Goal: Register for event/course: Sign up to attend an event or enroll in a course

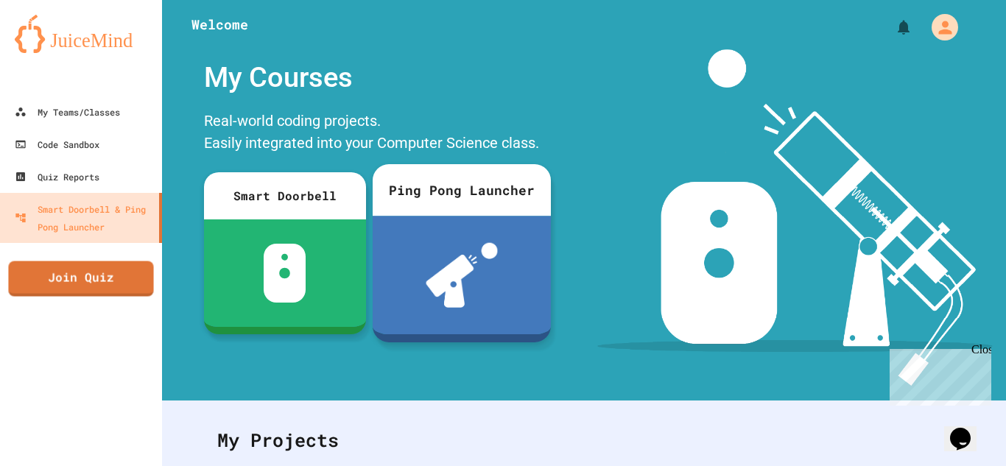
scroll to position [206, 0]
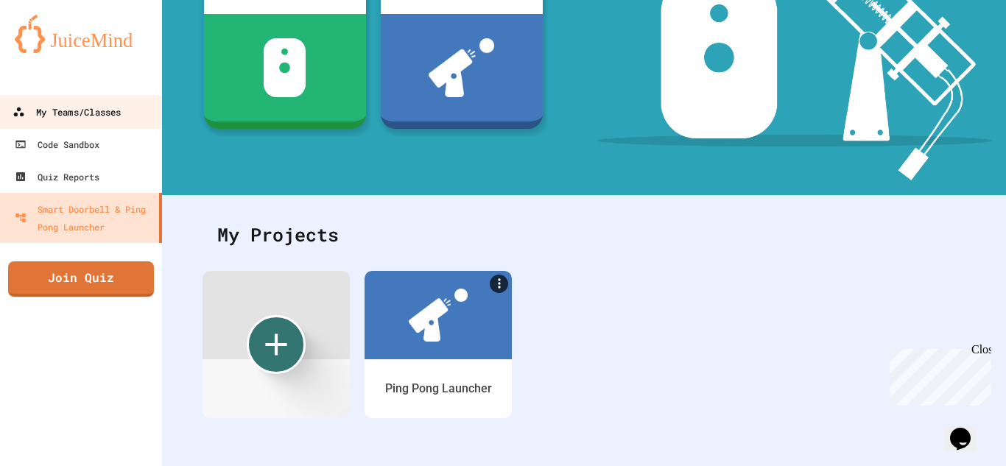
click at [66, 119] on div "My Teams/Classes" at bounding box center [67, 112] width 108 height 18
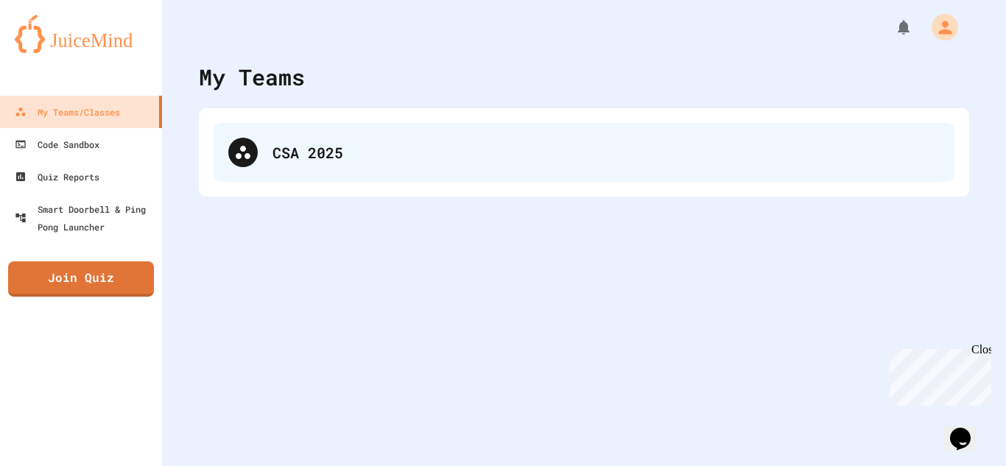
click at [338, 173] on div "CSA 2025" at bounding box center [584, 152] width 741 height 59
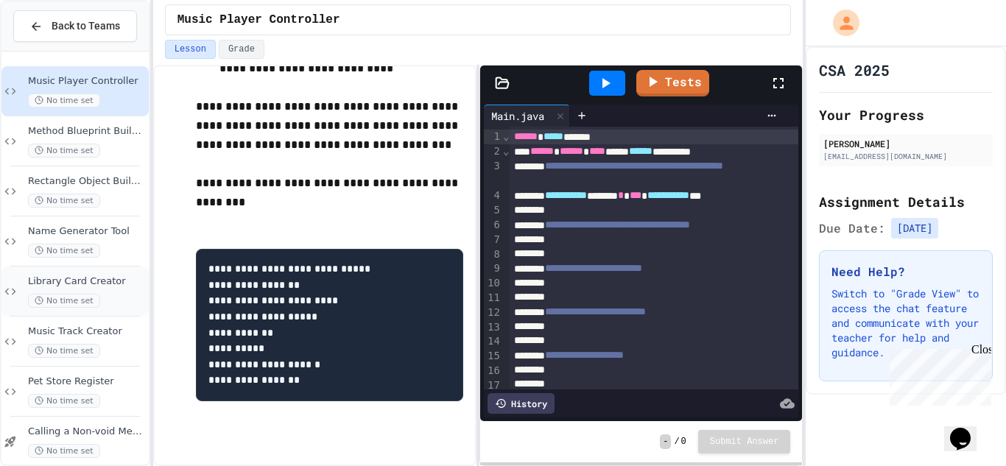
scroll to position [217, 0]
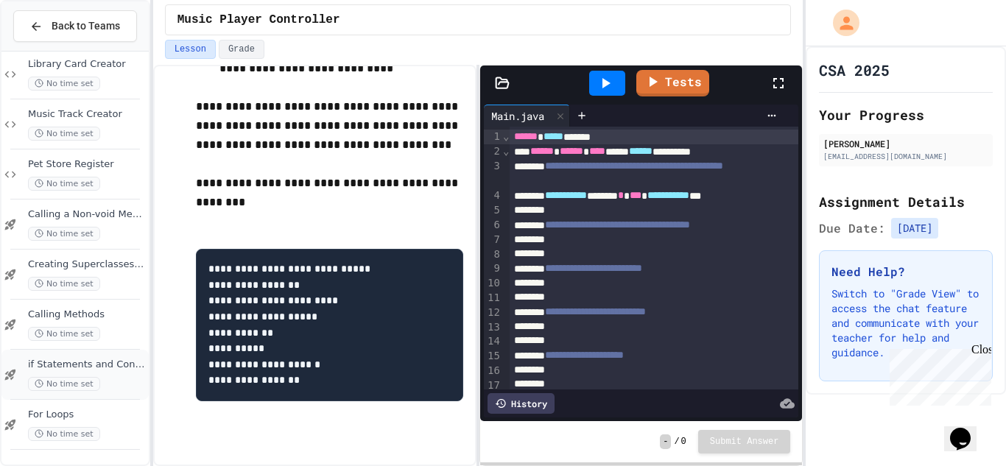
click at [154, 346] on div "**********" at bounding box center [503, 233] width 1006 height 466
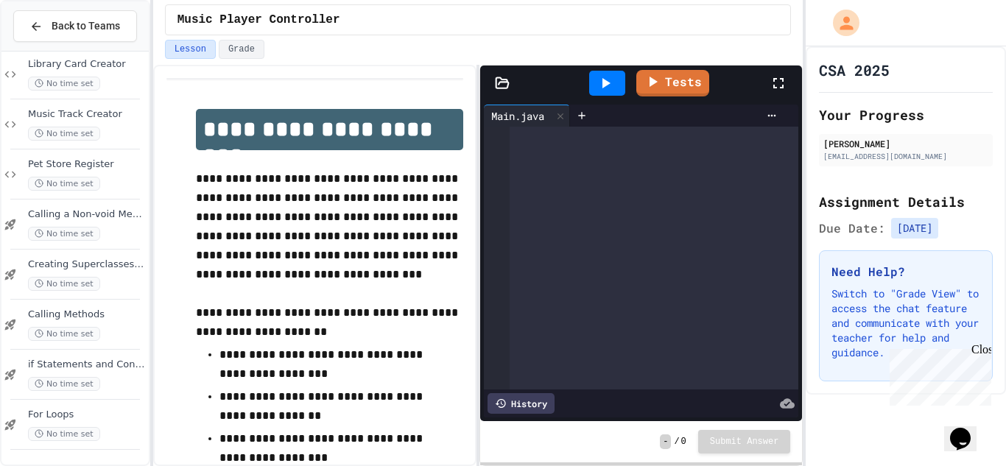
scroll to position [1206, 0]
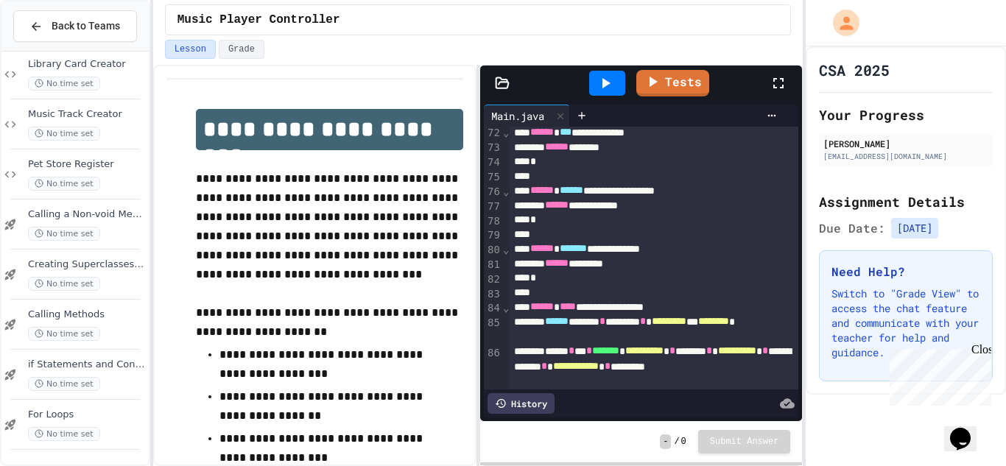
click at [600, 72] on div at bounding box center [607, 83] width 36 height 25
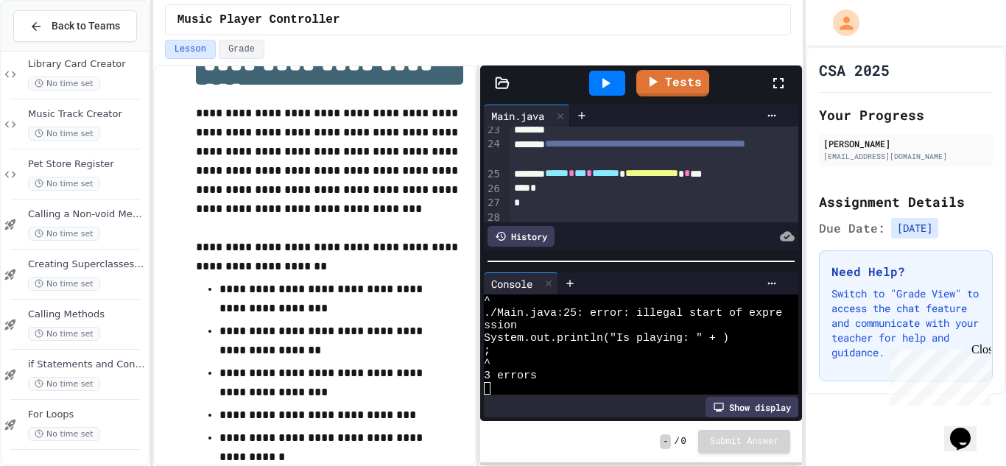
scroll to position [0, 0]
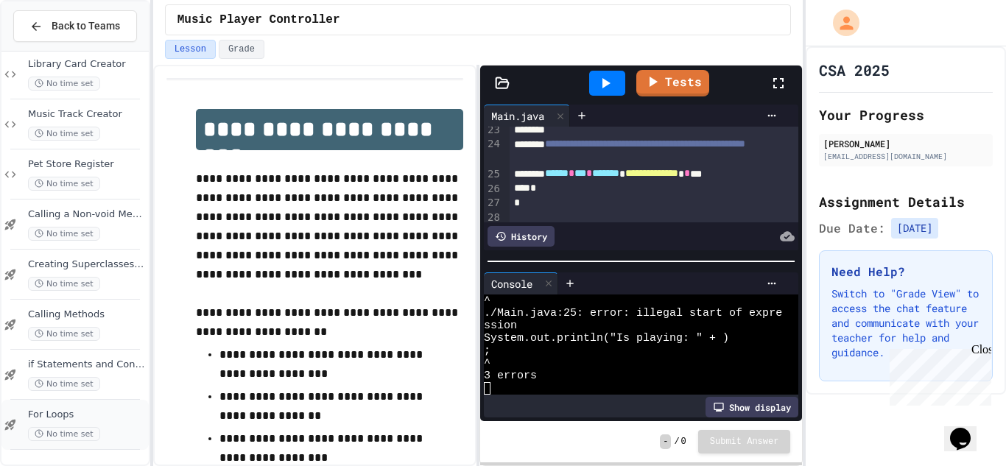
click at [64, 438] on span "No time set" at bounding box center [64, 434] width 72 height 14
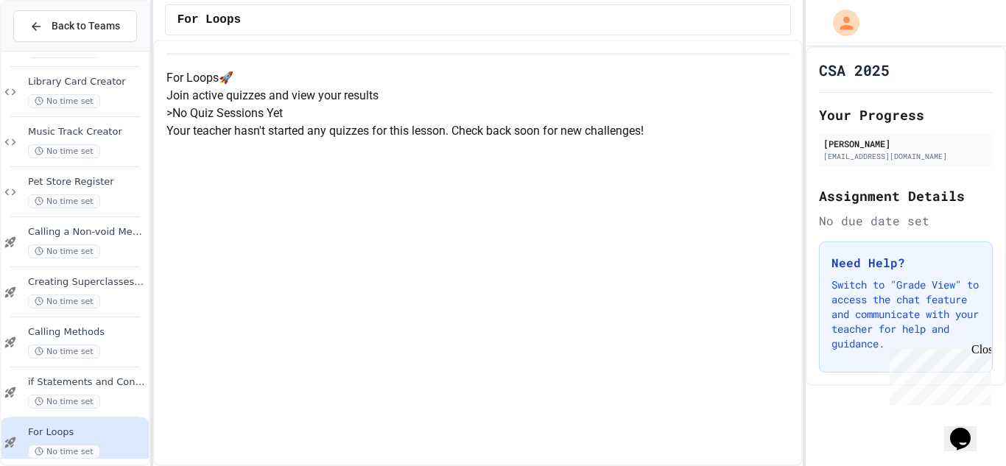
scroll to position [67, 0]
click at [55, 386] on span "if Statements and Control Flow" at bounding box center [87, 382] width 118 height 13
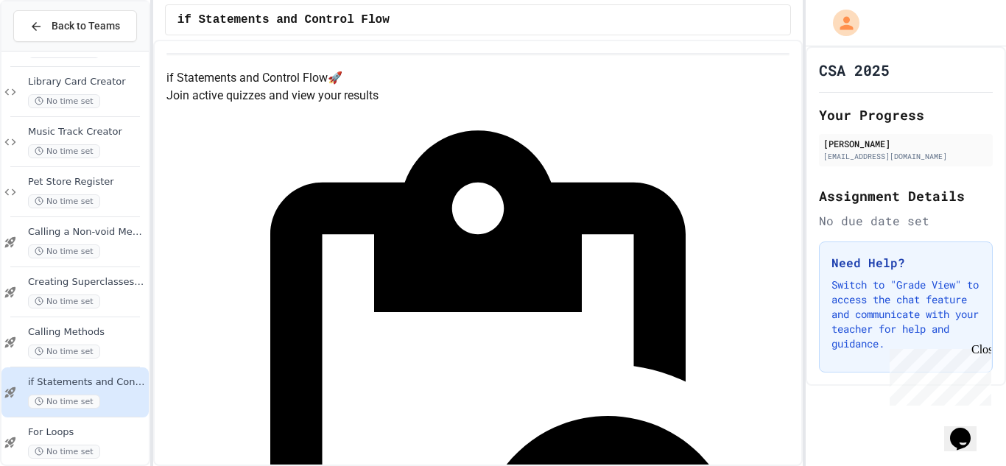
click at [83, 443] on div "For Loops No time set" at bounding box center [87, 443] width 118 height 32
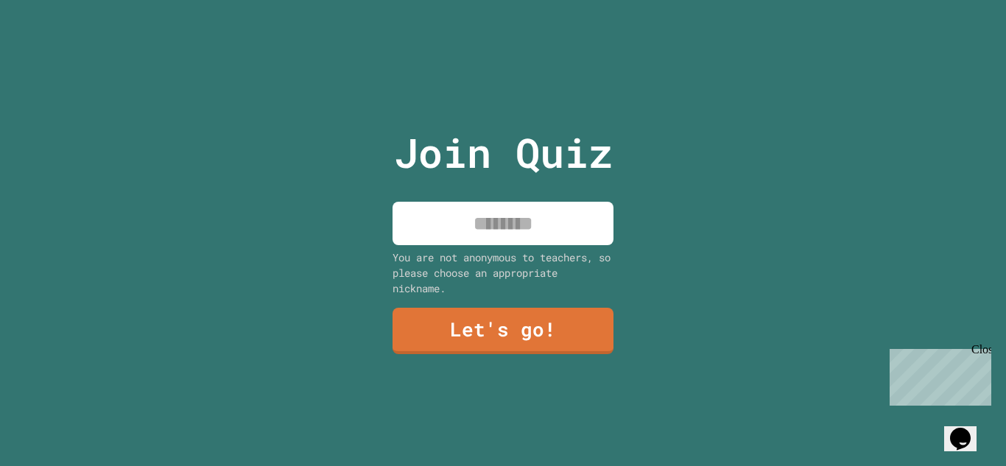
click at [511, 213] on input at bounding box center [503, 223] width 221 height 43
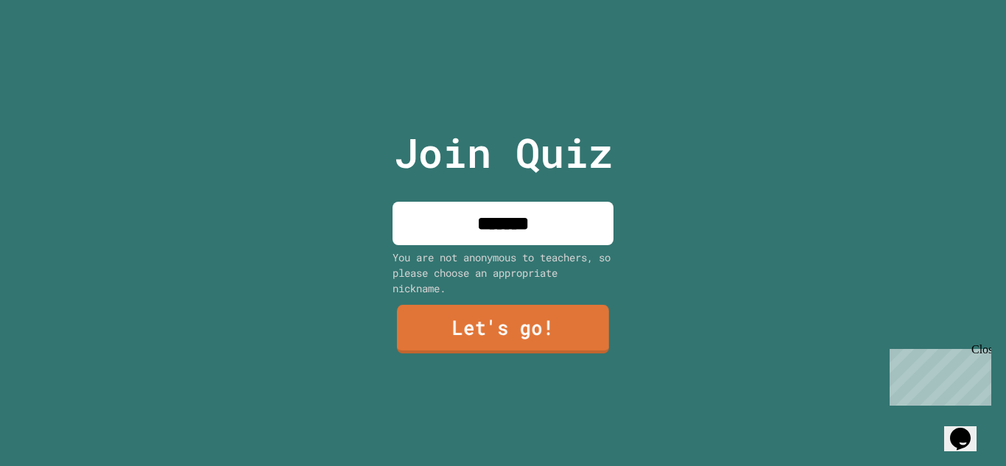
click at [511, 328] on link "Let's go!" at bounding box center [503, 329] width 212 height 49
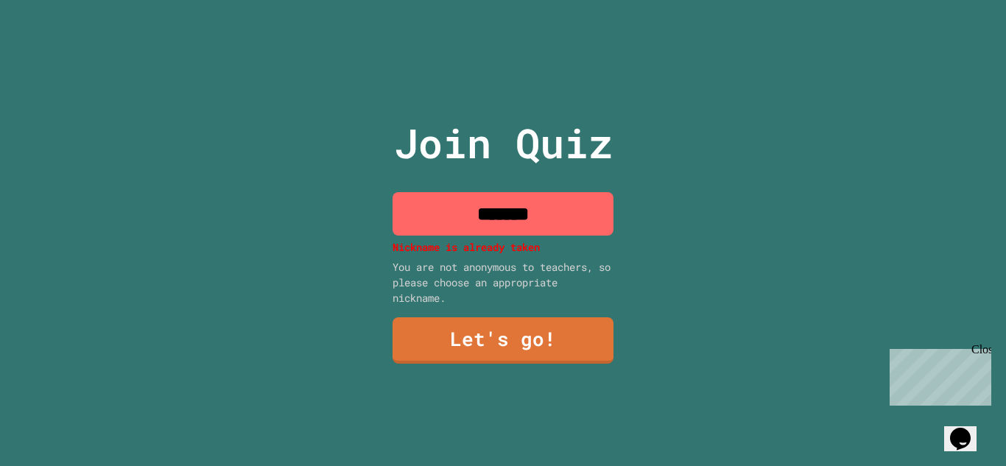
click at [527, 223] on input "*******" at bounding box center [503, 213] width 221 height 43
click at [544, 216] on input "*******" at bounding box center [503, 213] width 221 height 43
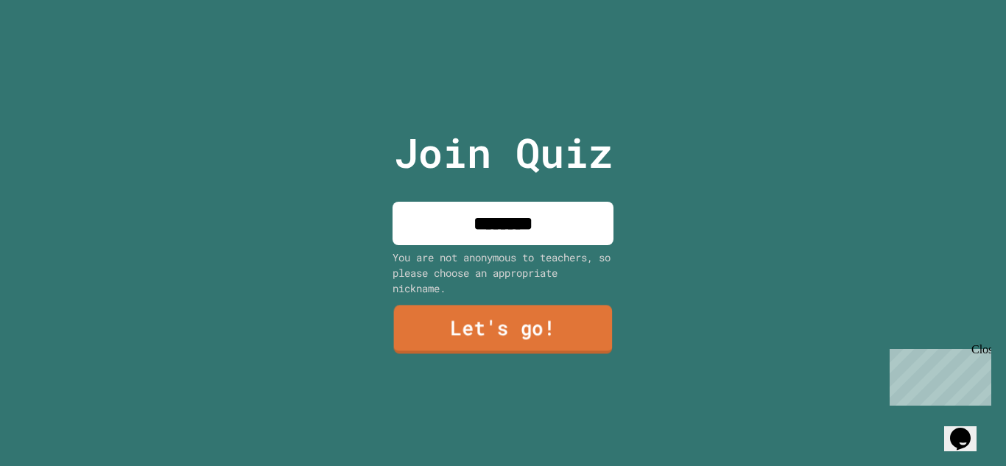
type input "********"
click at [544, 329] on link "Let's go!" at bounding box center [503, 330] width 218 height 49
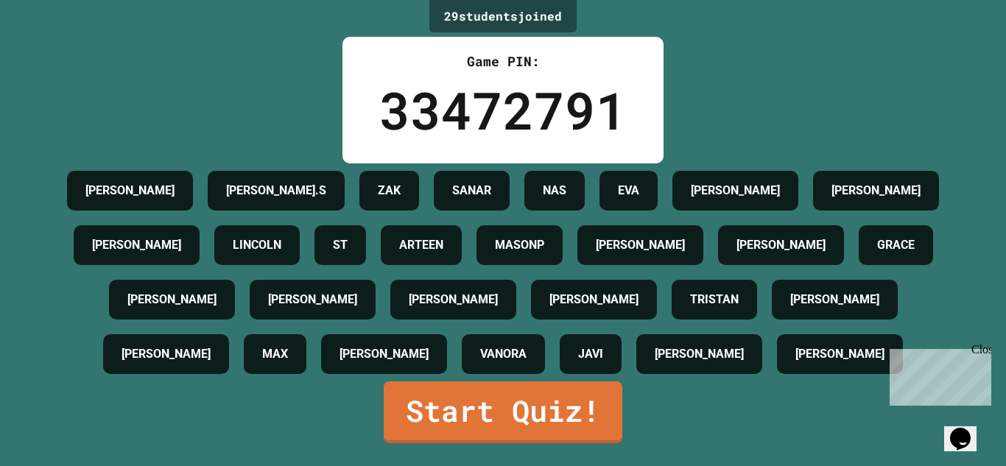
scroll to position [98, 0]
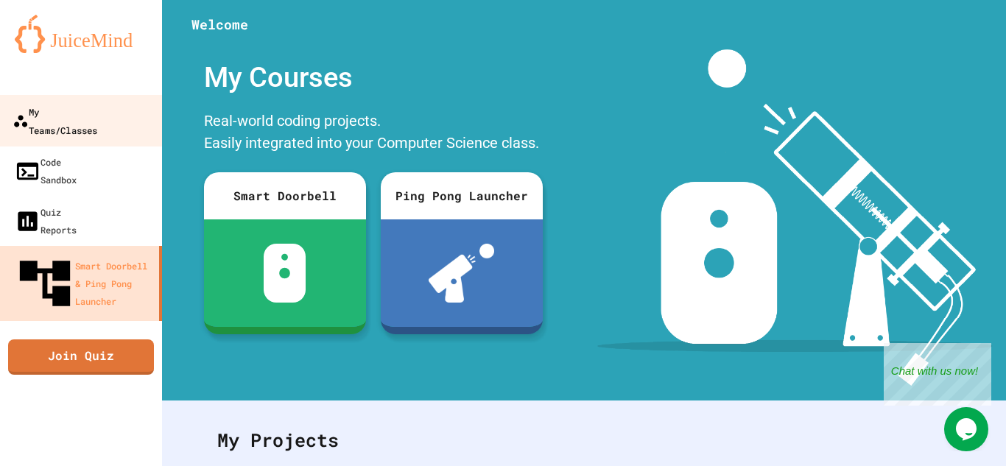
click at [57, 108] on div "My Teams/Classes" at bounding box center [55, 120] width 85 height 36
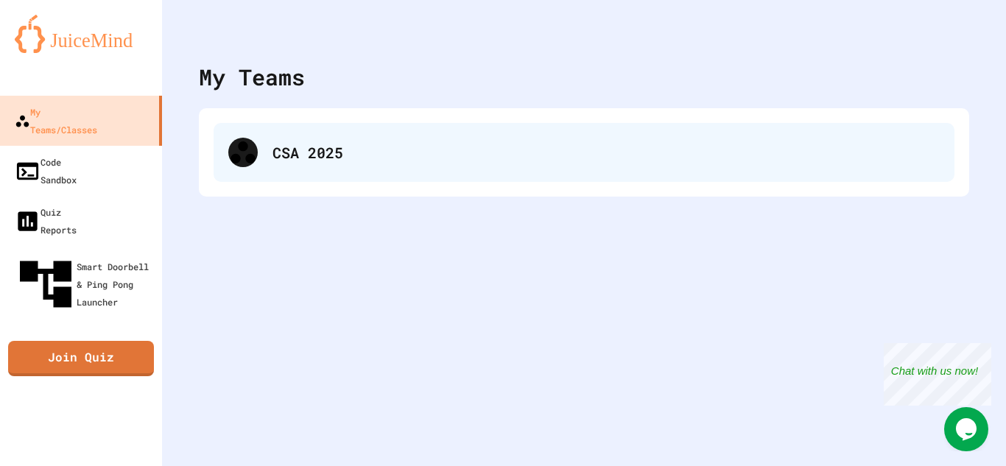
click at [306, 164] on div "CSA 2025" at bounding box center [584, 152] width 741 height 59
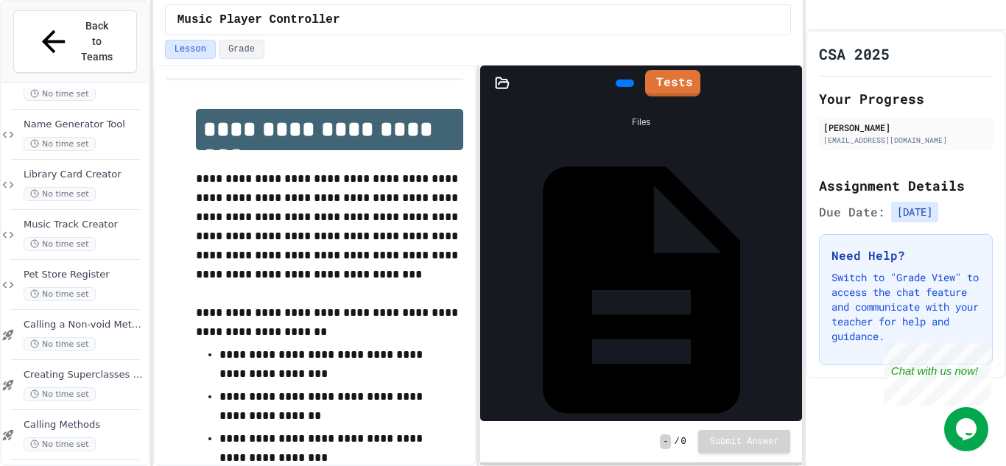
scroll to position [134, 0]
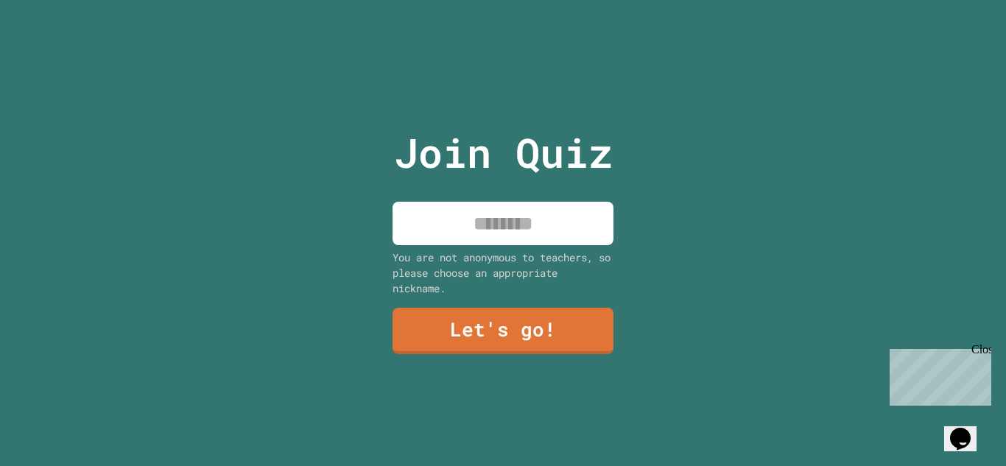
click at [543, 236] on input at bounding box center [503, 223] width 221 height 43
type input "*******"
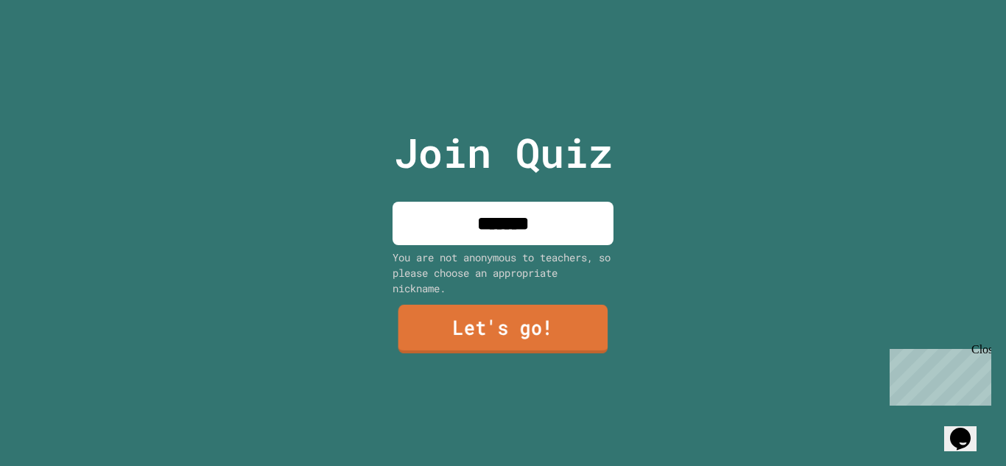
click at [533, 348] on link "Let's go!" at bounding box center [504, 329] width 210 height 49
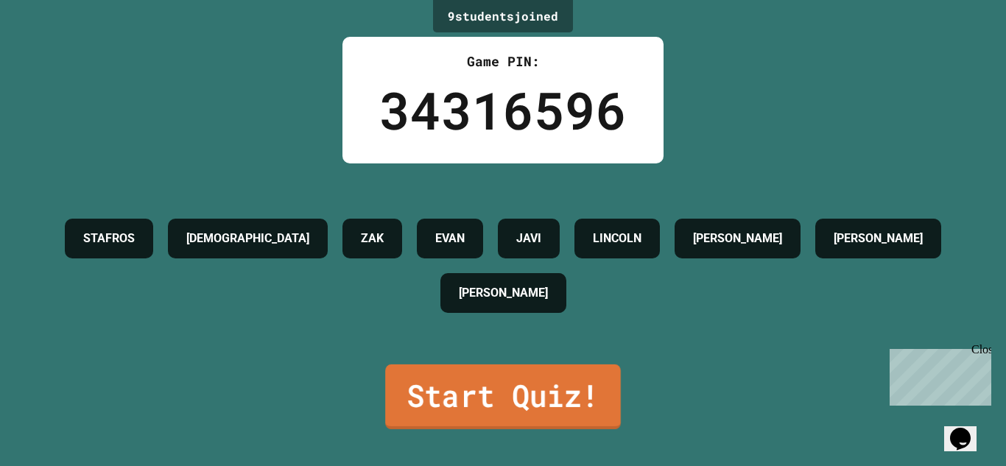
click at [541, 384] on link "Start Quiz!" at bounding box center [503, 397] width 236 height 65
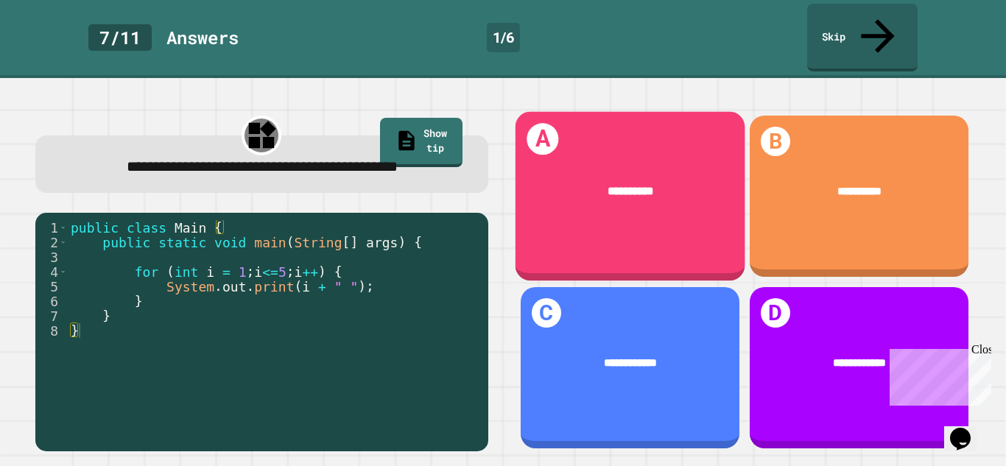
click at [614, 210] on div "A *********" at bounding box center [630, 195] width 230 height 169
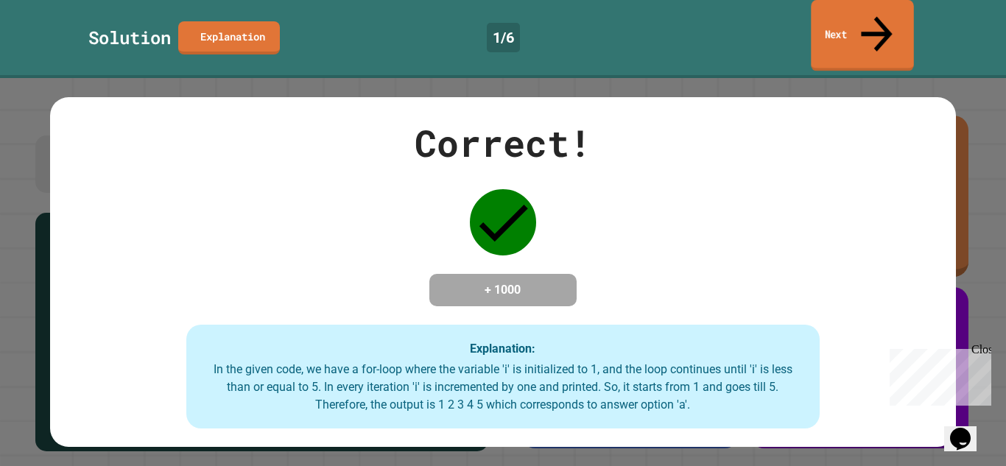
click at [834, 21] on link "Next" at bounding box center [862, 35] width 102 height 71
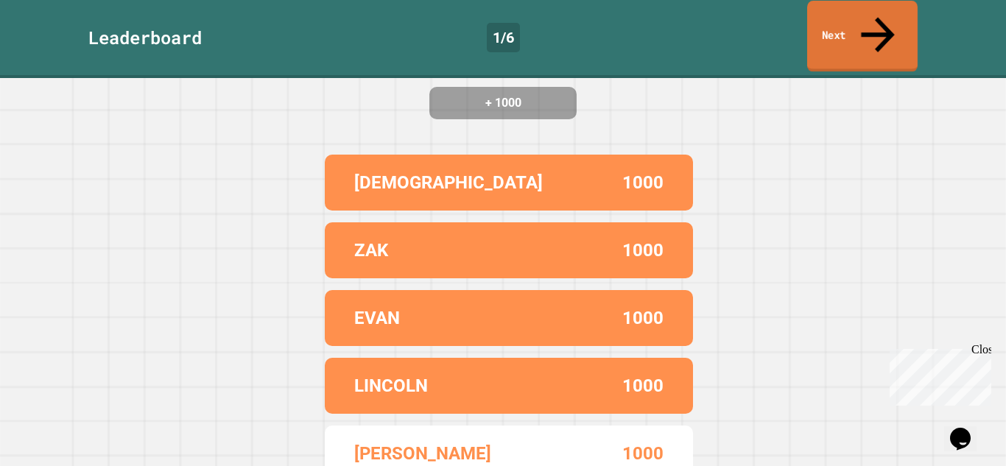
click at [819, 24] on link "Next" at bounding box center [862, 36] width 111 height 71
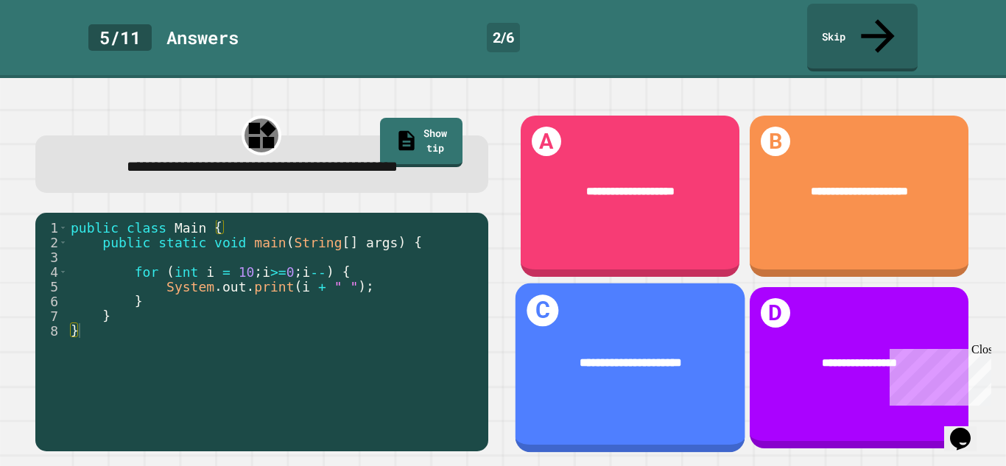
click at [656, 310] on div "**********" at bounding box center [630, 368] width 230 height 169
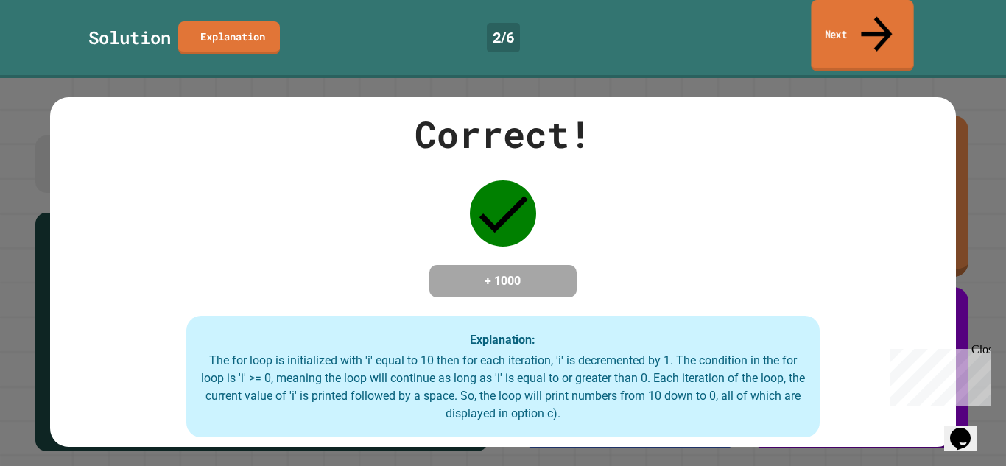
click at [816, 19] on link "Next" at bounding box center [862, 35] width 102 height 71
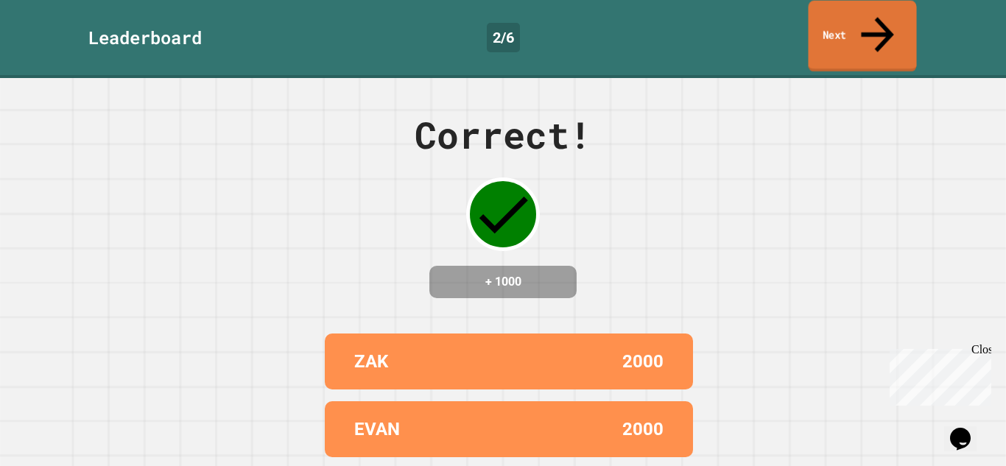
click at [818, 21] on link "Next" at bounding box center [862, 36] width 108 height 71
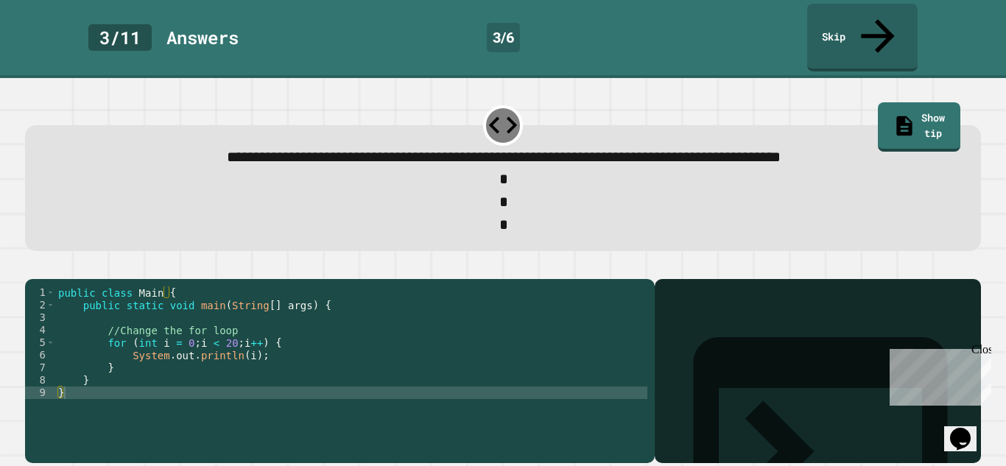
click at [189, 330] on div "public class Main { public static void main ( String [ ] args ) { //Change the …" at bounding box center [351, 381] width 592 height 188
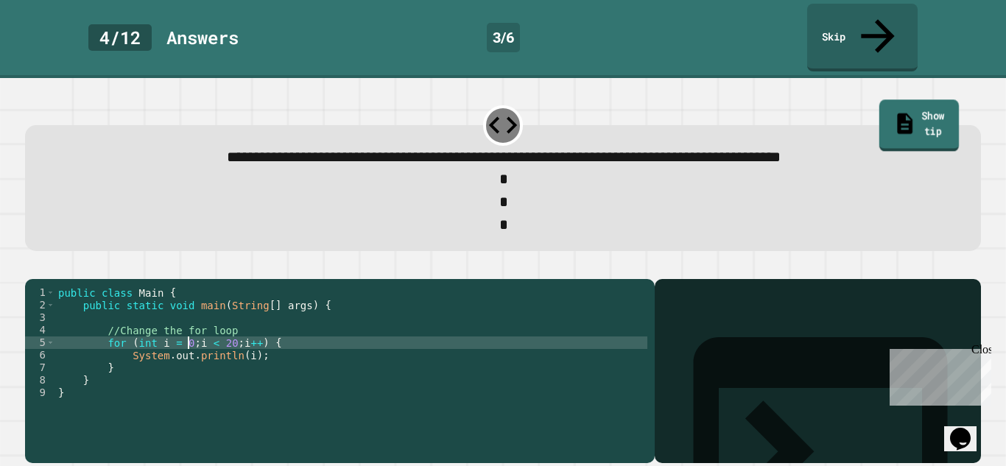
click at [902, 100] on link "Show tip" at bounding box center [920, 126] width 80 height 52
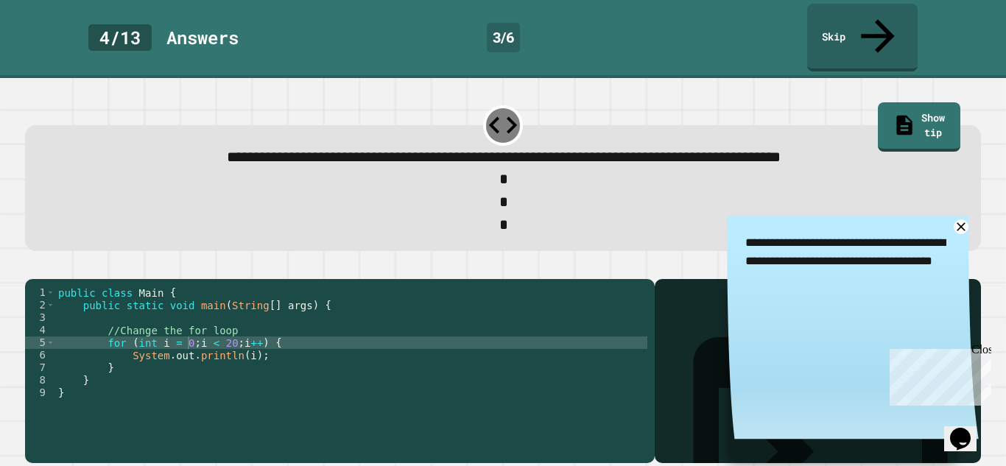
click at [936, 216] on textarea "**********" at bounding box center [853, 261] width 252 height 91
click at [939, 216] on textarea "**********" at bounding box center [853, 261] width 252 height 91
click at [963, 218] on icon at bounding box center [961, 227] width 18 height 18
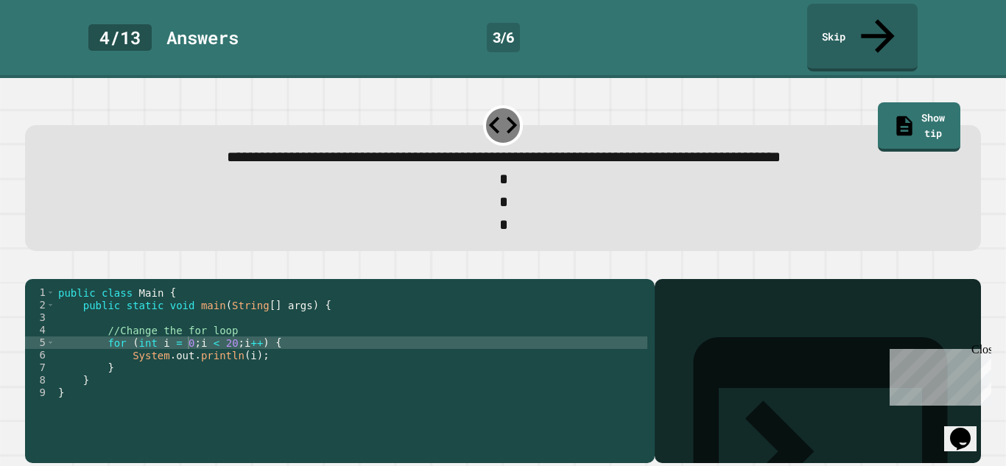
click at [256, 326] on div "public class Main { public static void main ( String [ ] args ) { //Change the …" at bounding box center [351, 381] width 592 height 188
click at [187, 332] on div "public class Main { public static void main ( String [ ] args ) { //Change the …" at bounding box center [351, 381] width 592 height 188
click at [301, 341] on div "public class Main { public static void main ( String [ ] args ) { //Change the …" at bounding box center [351, 381] width 592 height 188
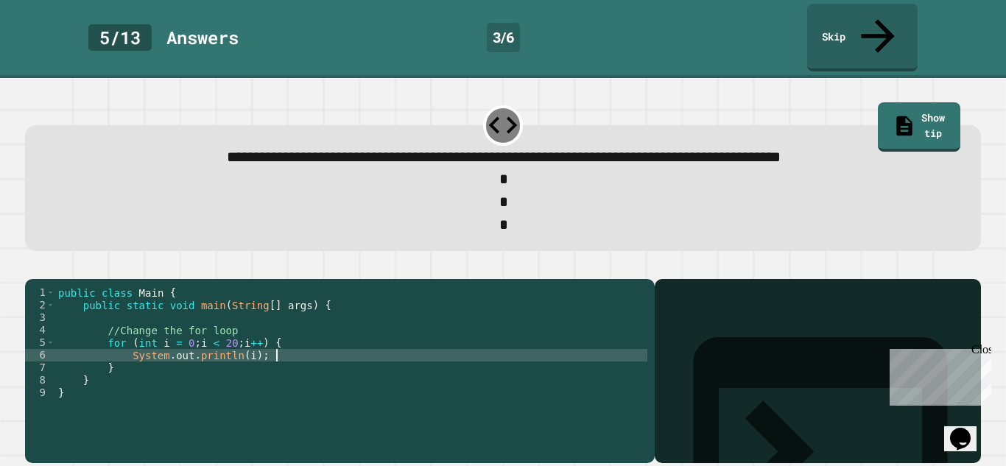
type textarea "**********"
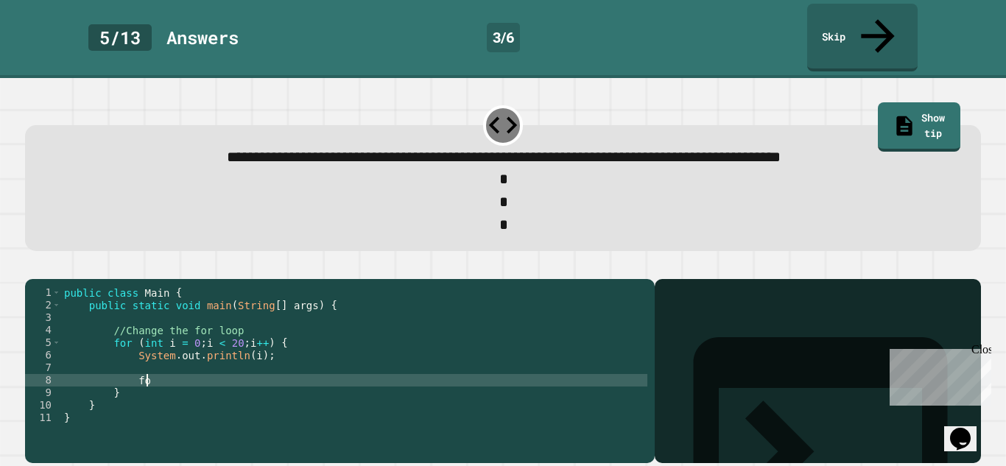
type textarea "*"
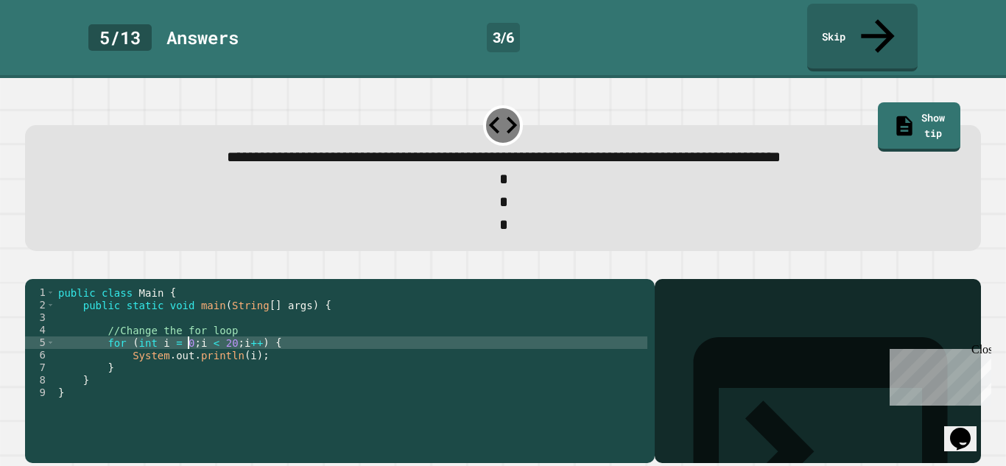
click at [189, 336] on div "public class Main { public static void main ( String [ ] args ) { //Change the …" at bounding box center [351, 381] width 592 height 188
click at [236, 333] on div "public class Main { public static void main ( String [ ] args ) { //Change the …" at bounding box center [351, 381] width 592 height 188
click at [46, 270] on icon "button" at bounding box center [42, 275] width 8 height 10
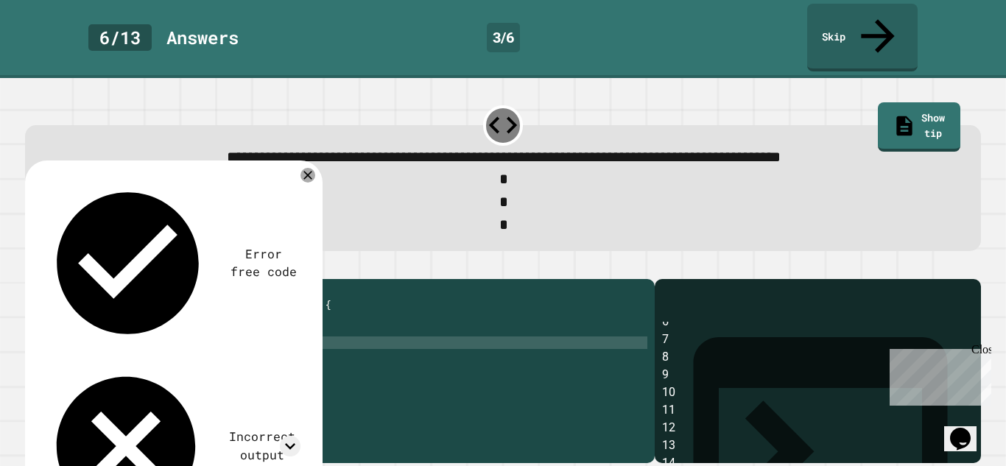
scroll to position [0, 0]
click at [235, 334] on div "public class Main { public static void main ( String [ ] args ) { //Change the …" at bounding box center [351, 381] width 592 height 188
type textarea "**********"
click at [21, 256] on div "**********" at bounding box center [503, 362] width 966 height 212
click at [32, 267] on icon "button" at bounding box center [32, 267] width 0 height 0
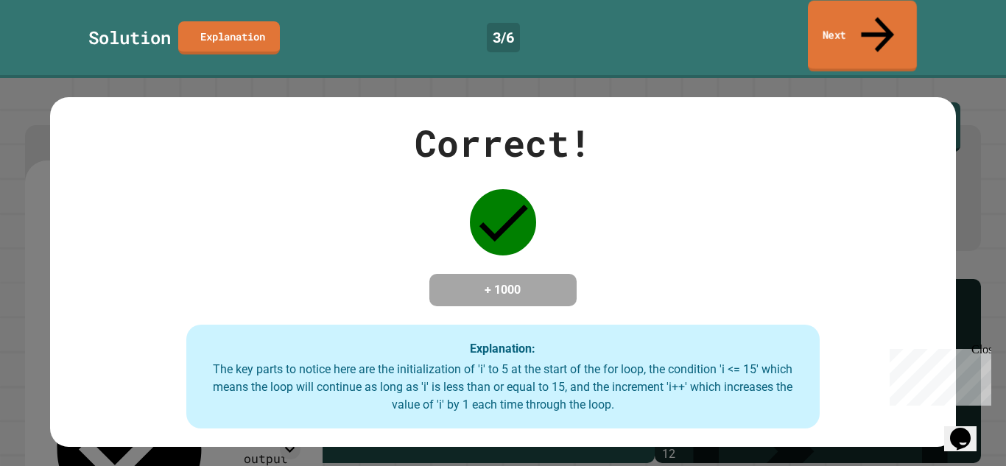
click at [827, 26] on link "Next" at bounding box center [862, 36] width 109 height 71
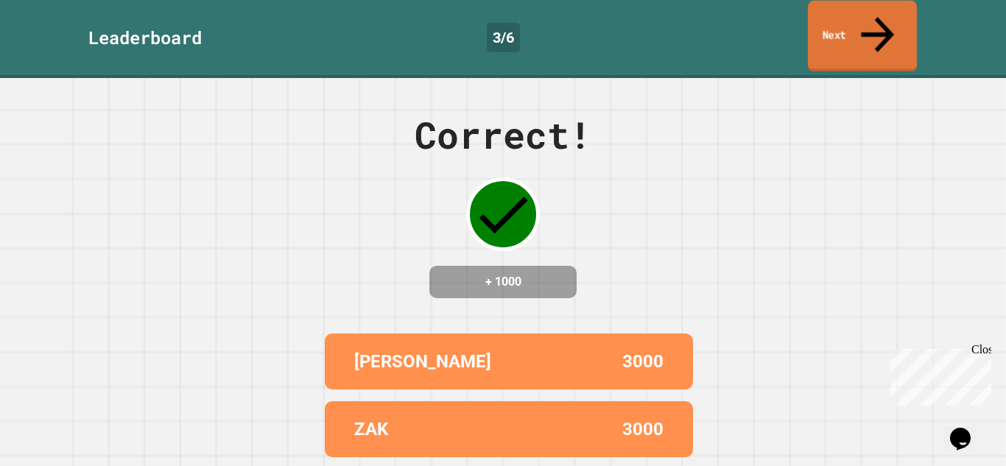
click at [827, 26] on link "Next" at bounding box center [862, 36] width 109 height 71
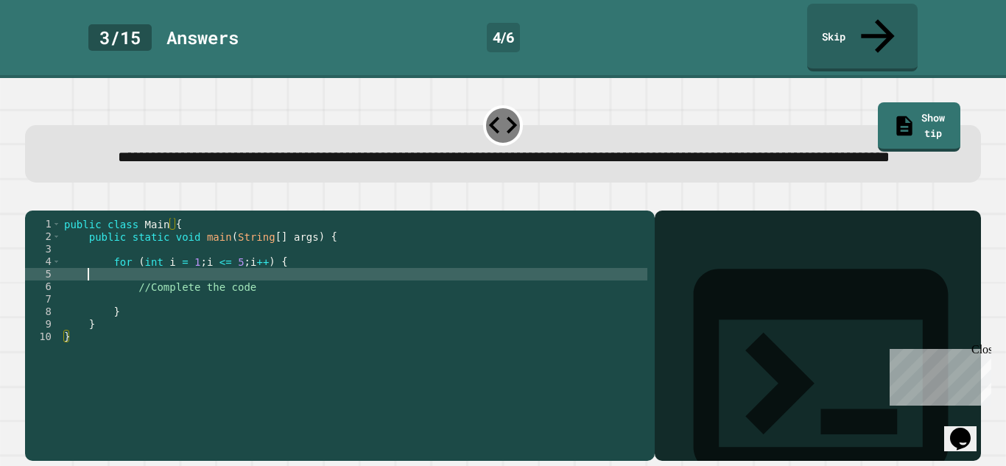
click at [97, 283] on div "public class Main { public static void main ( String [ ] args ) { for ( int i =…" at bounding box center [354, 337] width 586 height 238
click at [102, 293] on div "public class Main { public static void main ( String [ ] args ) { for ( int i =…" at bounding box center [354, 337] width 586 height 238
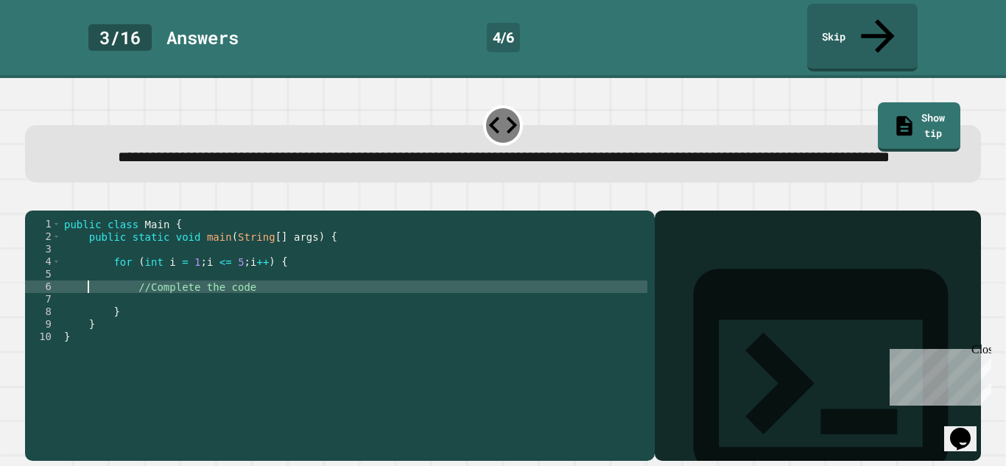
click at [99, 286] on div "public class Main { public static void main ( String [ ] args ) { for ( int i =…" at bounding box center [354, 337] width 586 height 238
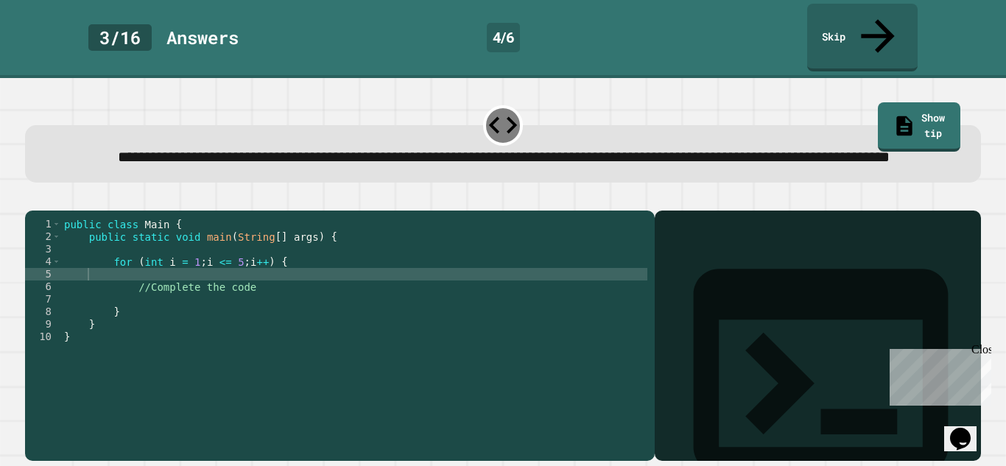
click at [925, 125] on div "**********" at bounding box center [503, 153] width 956 height 57
click at [916, 99] on link "Show tip" at bounding box center [919, 125] width 77 height 52
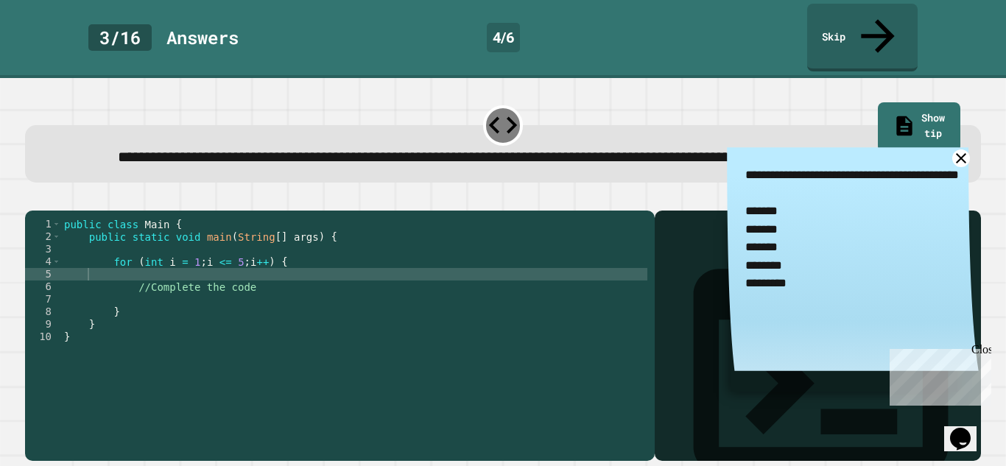
click at [963, 155] on link at bounding box center [961, 159] width 18 height 18
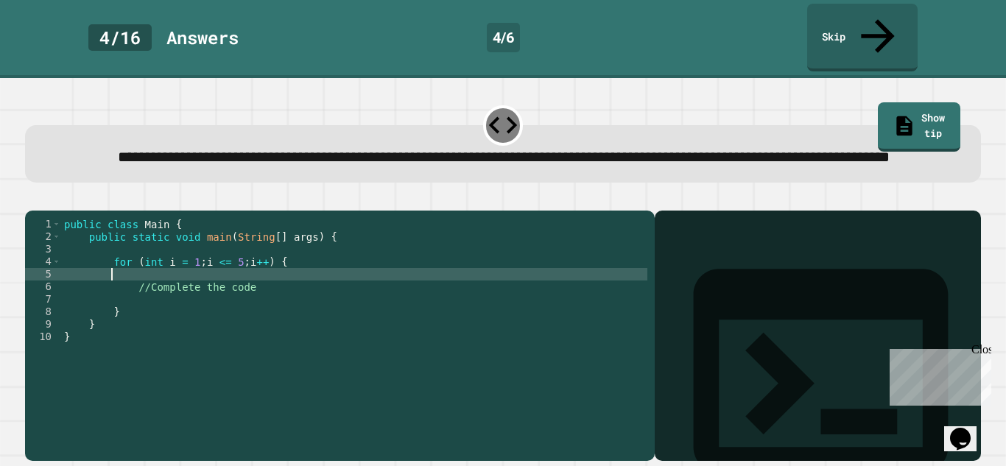
click at [216, 285] on div "public class Main { public static void main ( String [ ] args ) { for ( int i =…" at bounding box center [354, 337] width 586 height 238
type textarea "*"
click at [287, 284] on div "public class Main { public static void main ( String [ ] args ) { for ( int i =…" at bounding box center [354, 337] width 586 height 238
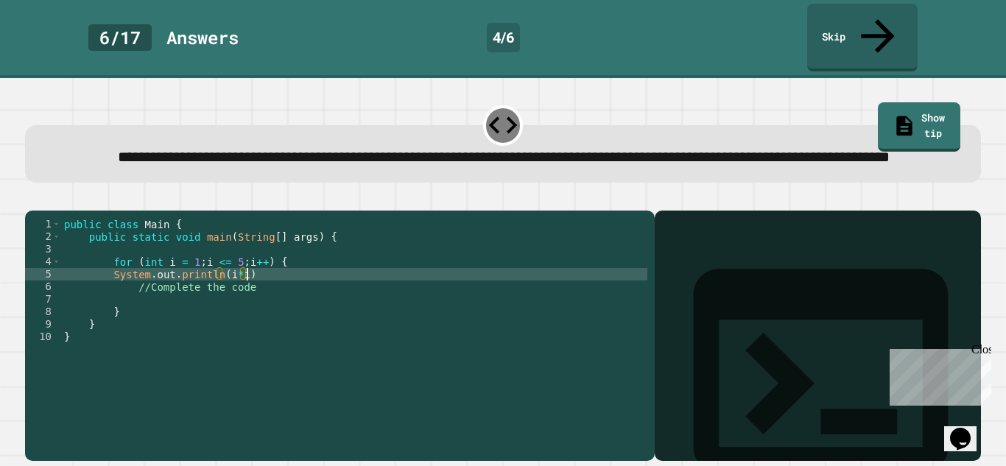
scroll to position [0, 23]
type textarea "**********"
click at [25, 195] on div at bounding box center [503, 202] width 956 height 18
click at [32, 199] on icon "button" at bounding box center [32, 199] width 0 height 0
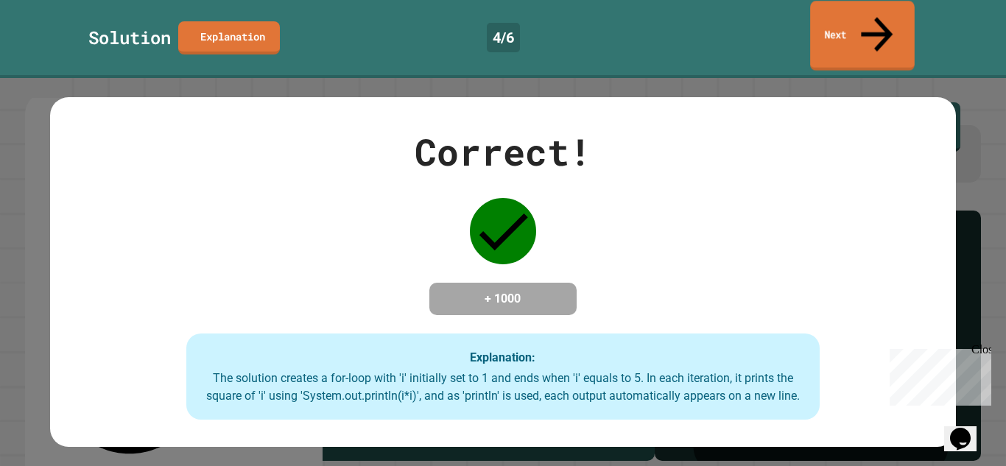
click at [886, 33] on link "Next" at bounding box center [862, 36] width 105 height 70
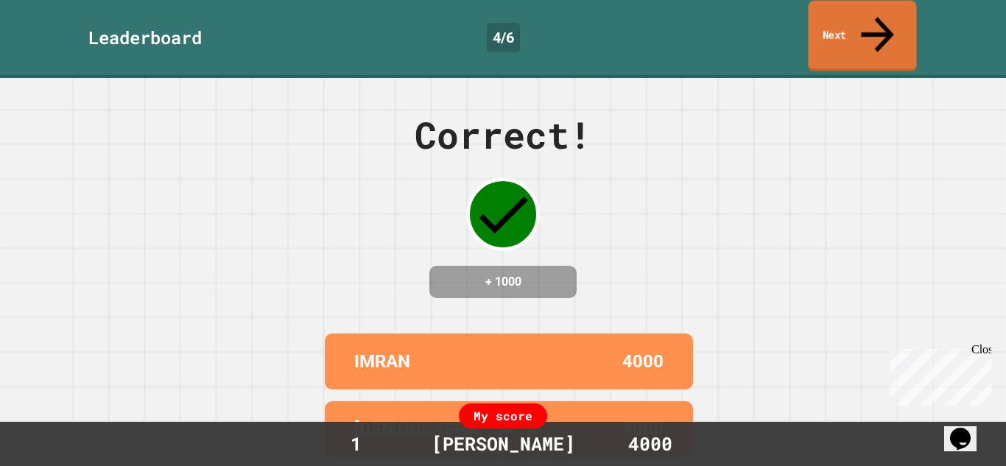
click at [886, 33] on link "Next" at bounding box center [862, 36] width 108 height 71
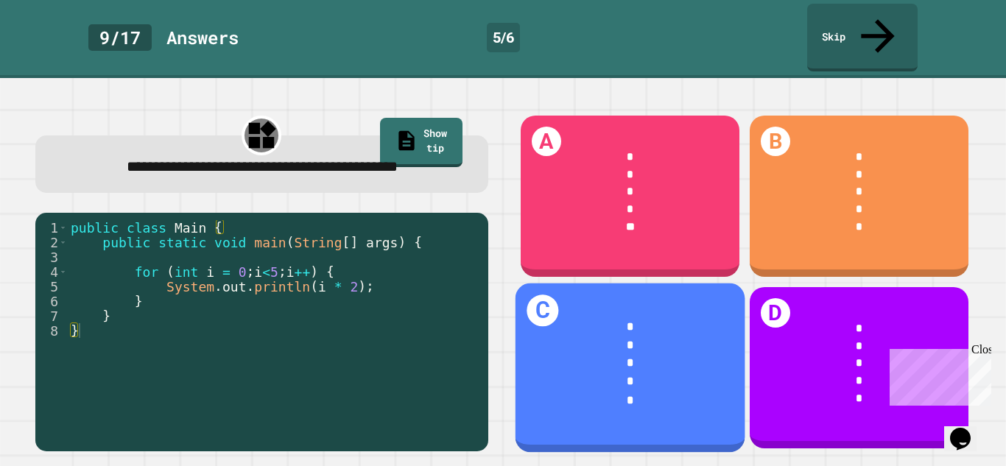
click at [553, 357] on div "*" at bounding box center [630, 364] width 182 height 18
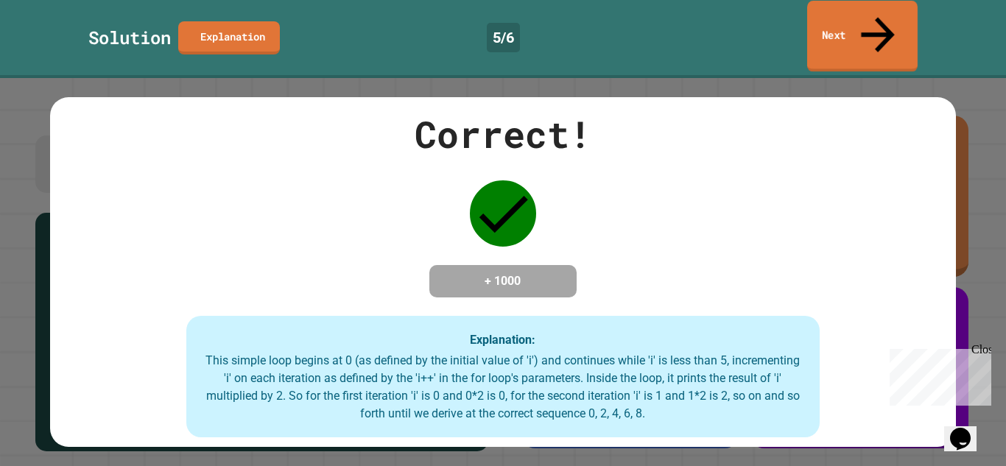
click at [855, 28] on link "Next" at bounding box center [862, 36] width 111 height 71
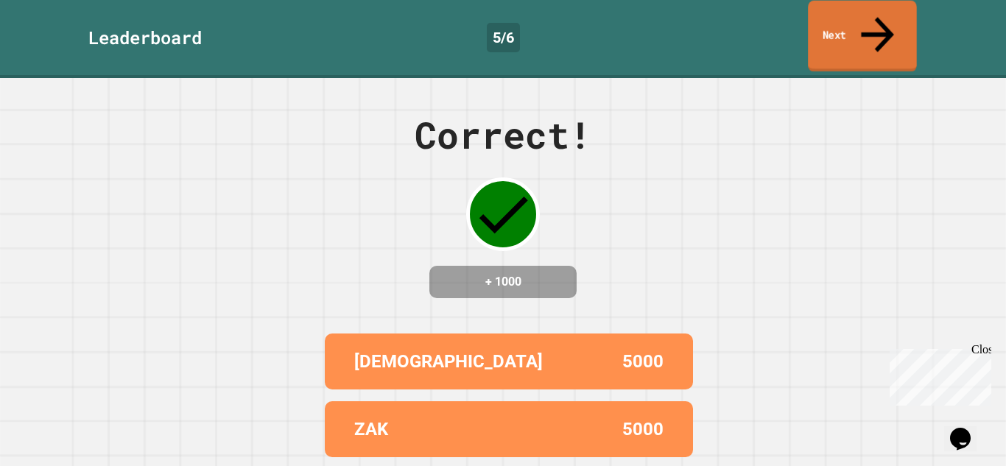
click at [852, 17] on link "Next" at bounding box center [862, 36] width 109 height 71
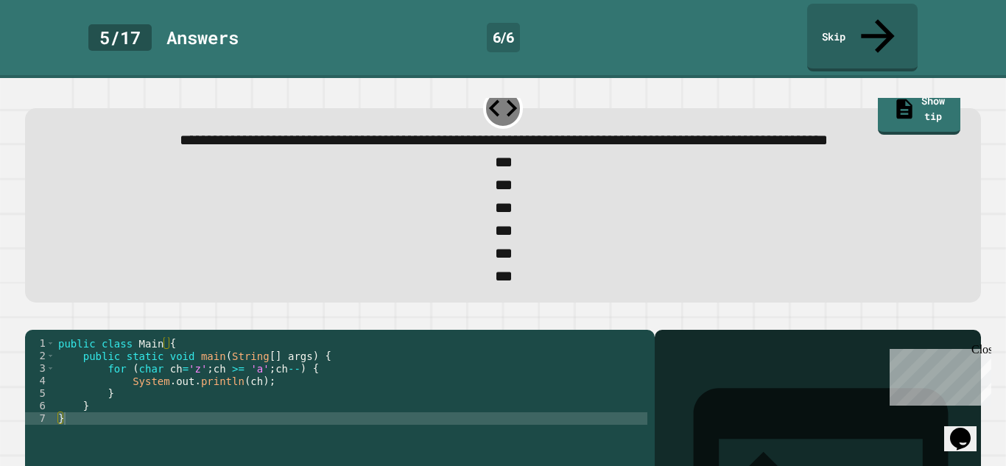
scroll to position [15, 0]
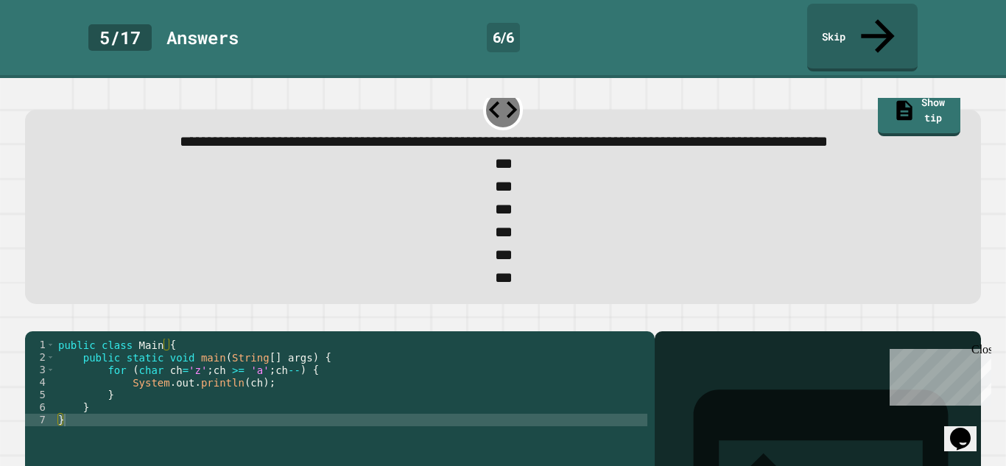
click at [32, 320] on button "button" at bounding box center [32, 320] width 0 height 0
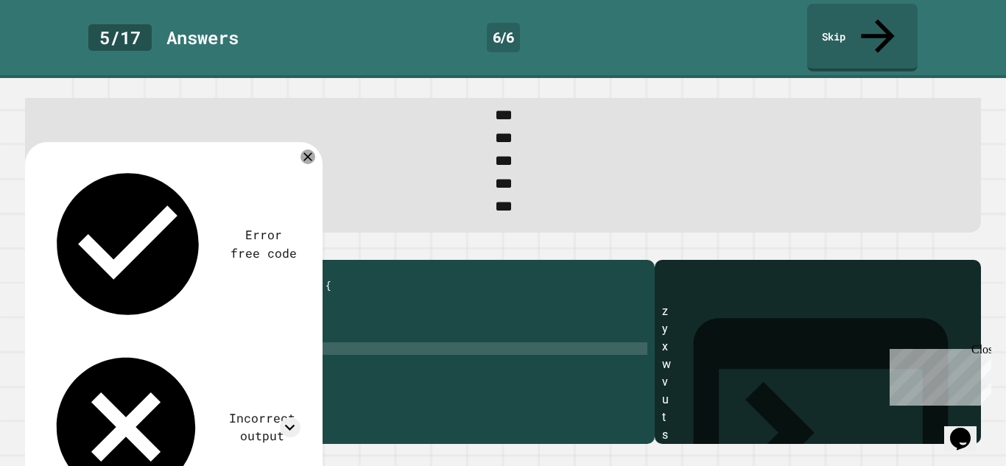
scroll to position [0, 0]
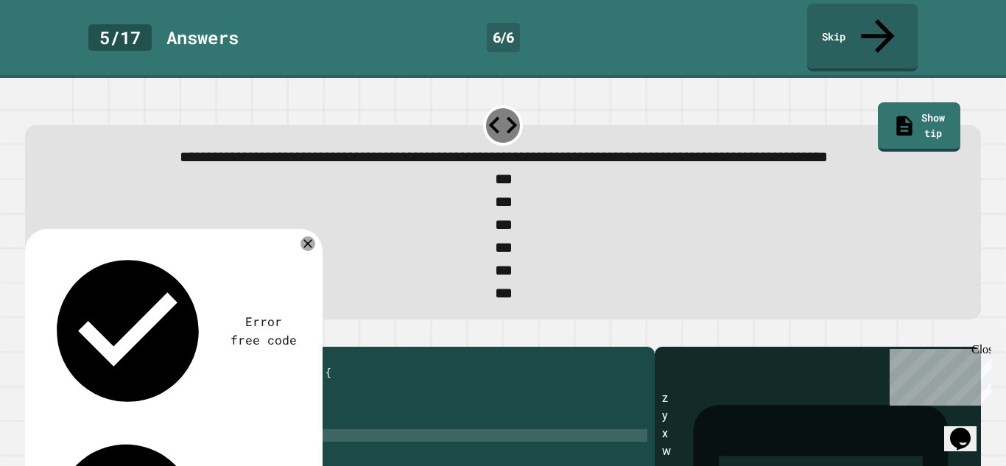
click at [172, 418] on div "public class Main { public static void main ( String [ ] args ) { for ( char ch…" at bounding box center [351, 441] width 592 height 175
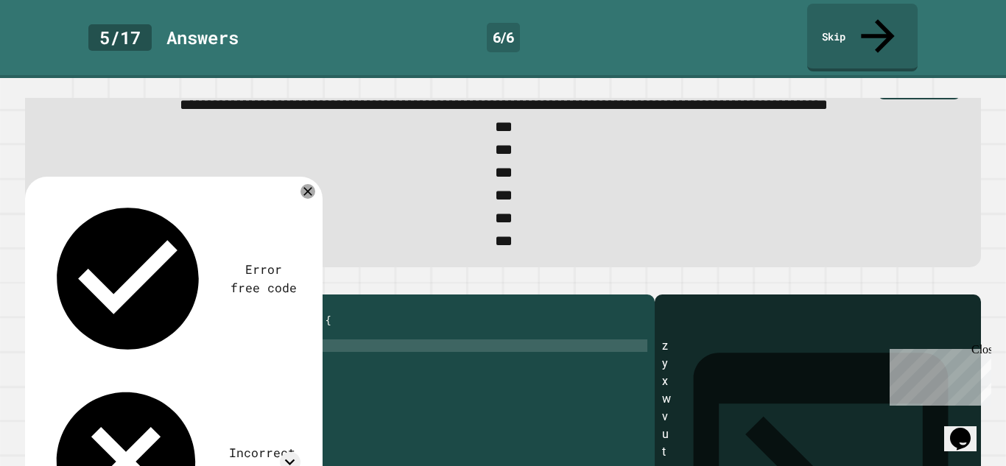
scroll to position [57, 0]
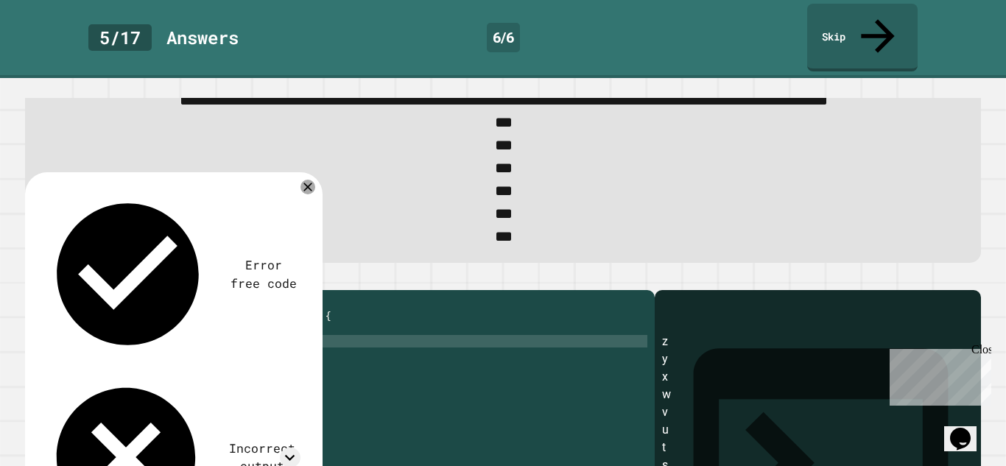
click at [208, 393] on div "public class Main { public static void main ( String [ ] args ) { for ( char ch…" at bounding box center [351, 385] width 592 height 175
click at [181, 345] on div "public class Main { public static void main ( String [ ] args ) { for ( char ch…" at bounding box center [351, 385] width 592 height 175
click at [211, 351] on div "public class Main { public static void main ( String [ ] args ) { for ( char ch…" at bounding box center [351, 385] width 592 height 175
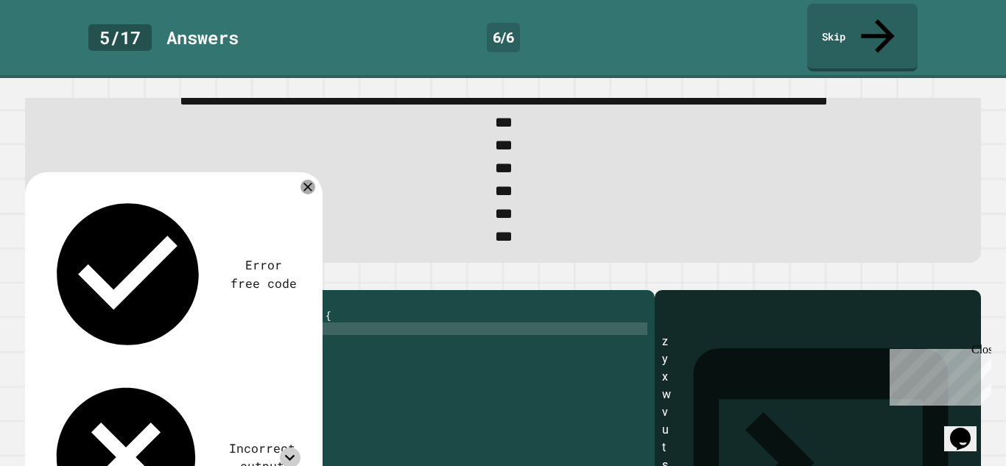
click at [291, 448] on icon at bounding box center [290, 458] width 20 height 20
click at [284, 448] on icon at bounding box center [290, 458] width 20 height 20
click at [299, 348] on div "public class Main { public static void main ( String [ ] args ) { for ( char ch…" at bounding box center [351, 385] width 592 height 175
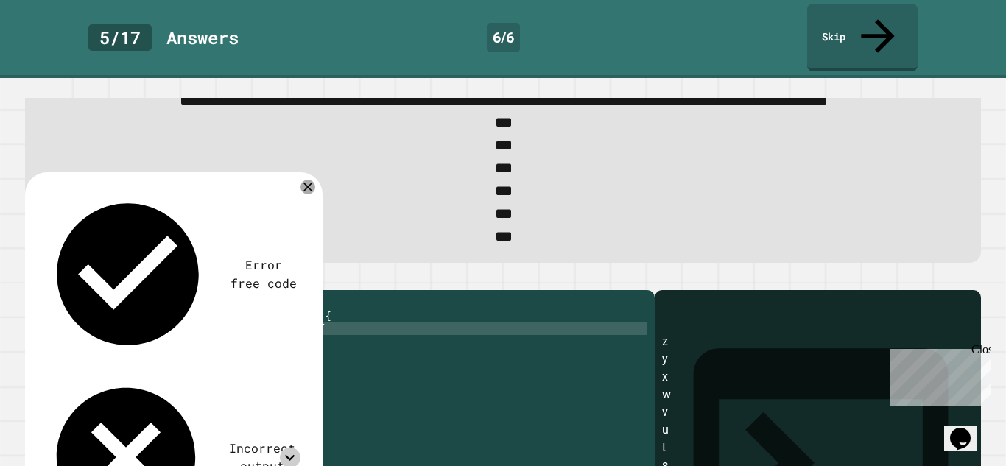
type textarea "**********"
click at [32, 278] on icon "button" at bounding box center [32, 278] width 0 height 0
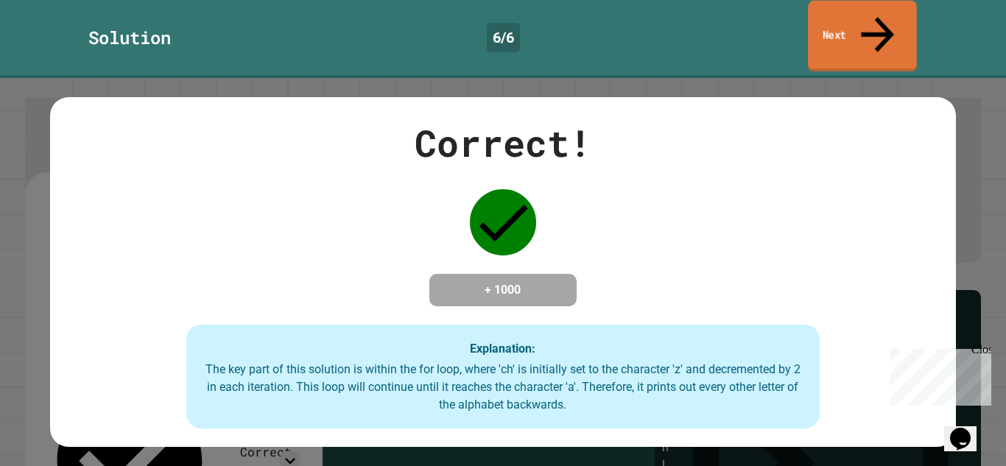
click at [886, 23] on link "Next" at bounding box center [862, 36] width 109 height 71
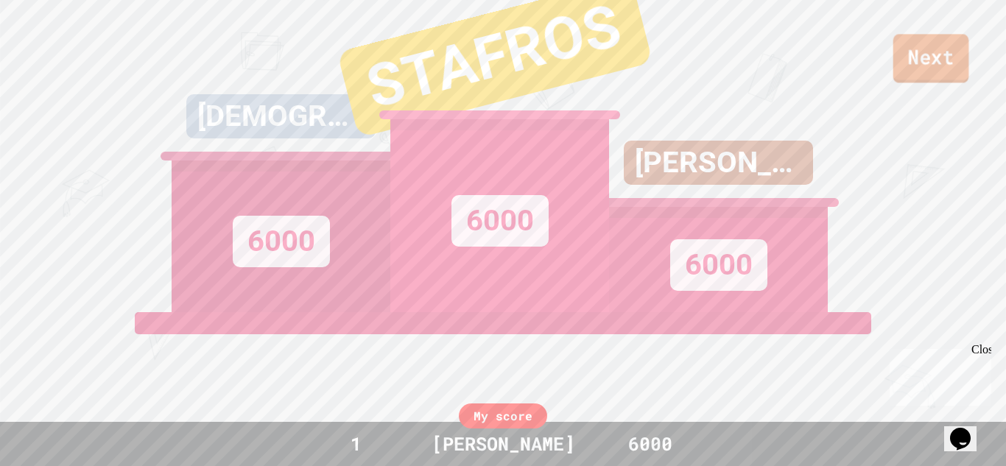
click at [948, 68] on link "Next" at bounding box center [932, 58] width 76 height 49
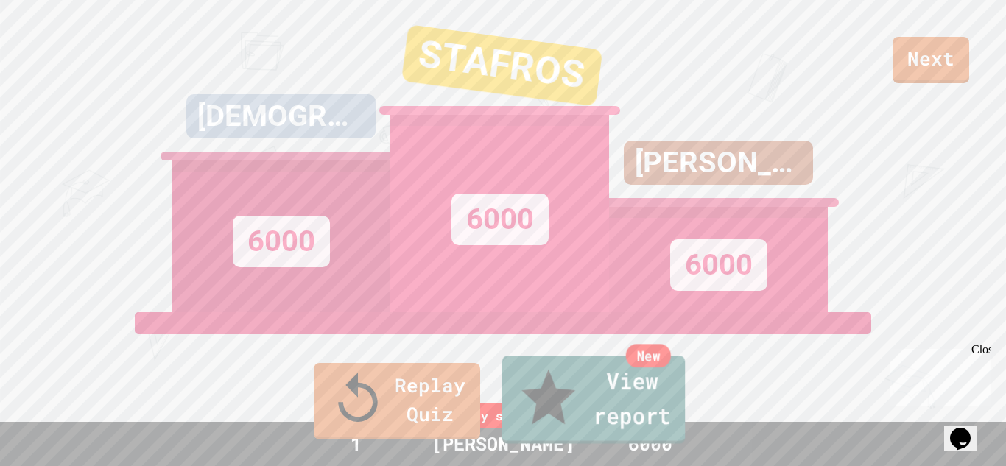
click at [597, 434] on link "New View report" at bounding box center [593, 400] width 183 height 88
